Goal: Obtain resource: Download file/media

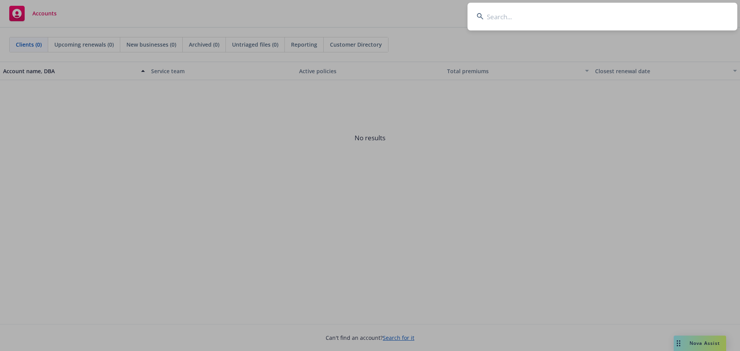
click at [529, 20] on input at bounding box center [603, 17] width 270 height 28
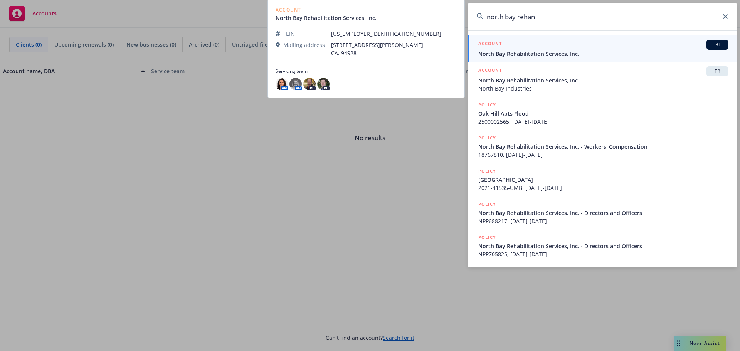
type input "north bay rehan"
click at [551, 44] on div "ACCOUNT BI" at bounding box center [604, 45] width 250 height 10
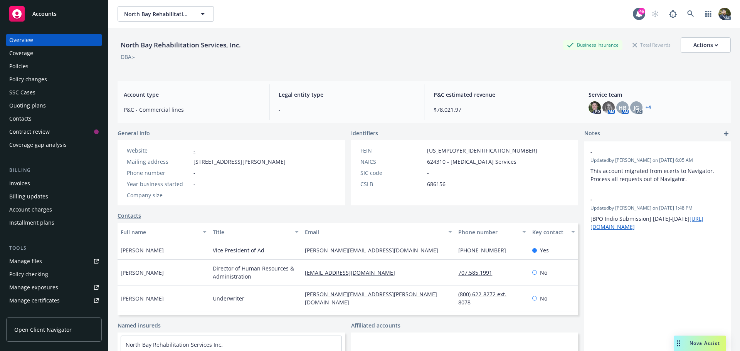
click at [54, 67] on div "Policies" at bounding box center [53, 66] width 89 height 12
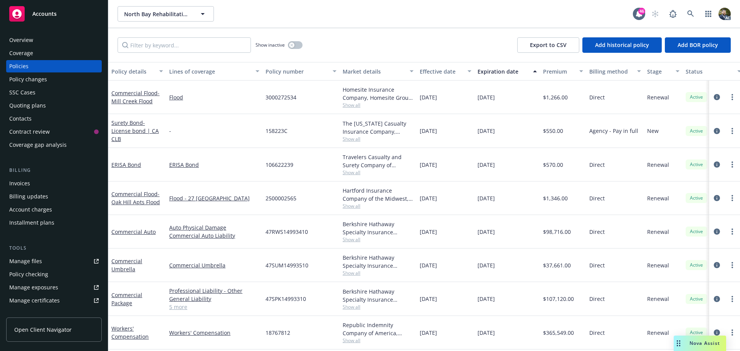
click at [139, 73] on div "Policy details" at bounding box center [132, 71] width 43 height 8
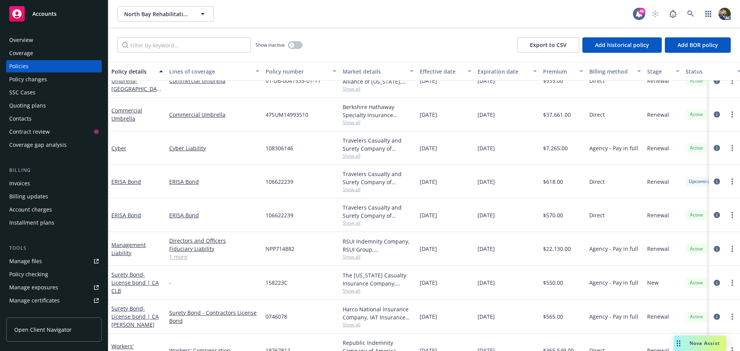
scroll to position [193, 0]
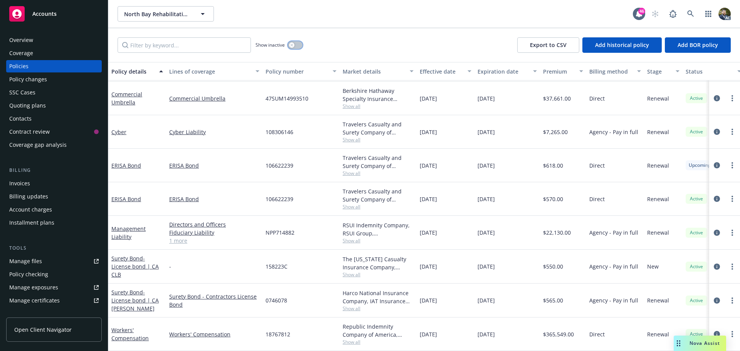
click at [295, 43] on button "button" at bounding box center [295, 45] width 15 height 8
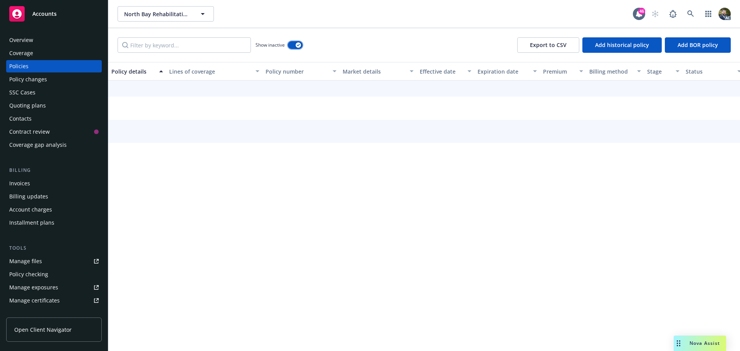
scroll to position [161, 0]
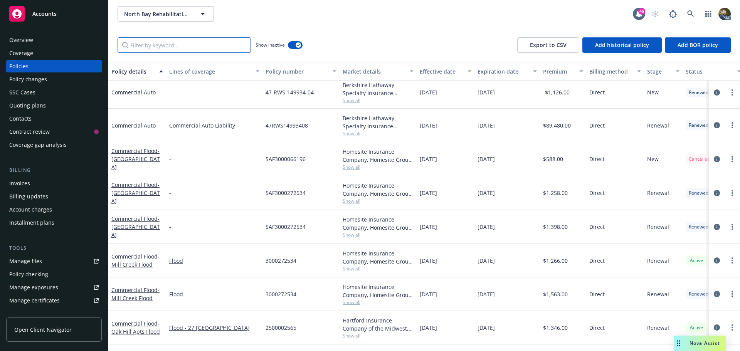
click at [184, 48] on input "Filter by keyword..." at bounding box center [184, 44] width 133 height 15
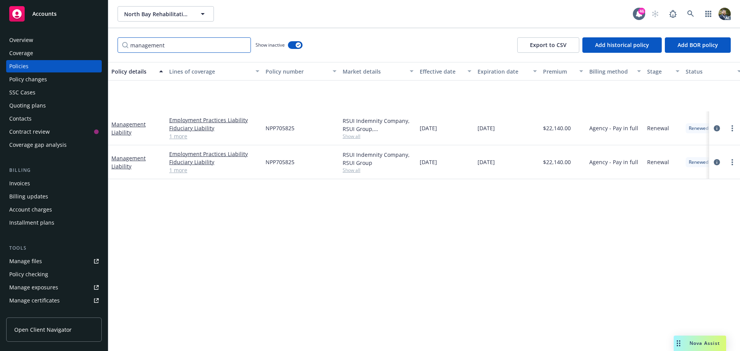
scroll to position [0, 0]
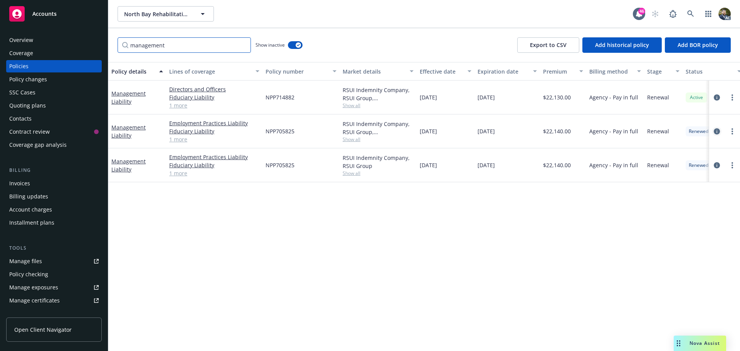
type input "management"
click at [719, 131] on icon "circleInformation" at bounding box center [717, 131] width 6 height 6
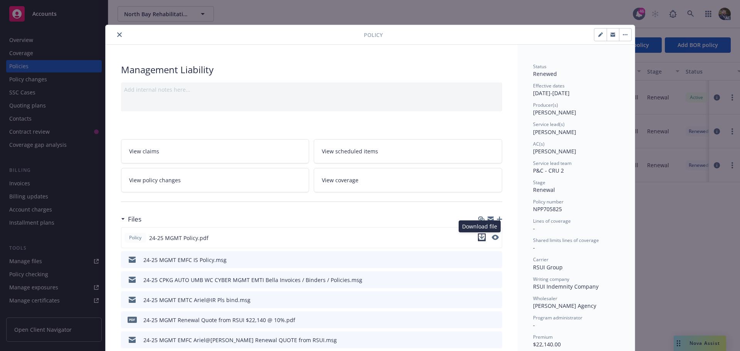
click at [479, 236] on icon "download file" at bounding box center [481, 236] width 5 height 5
